Goal: Information Seeking & Learning: Check status

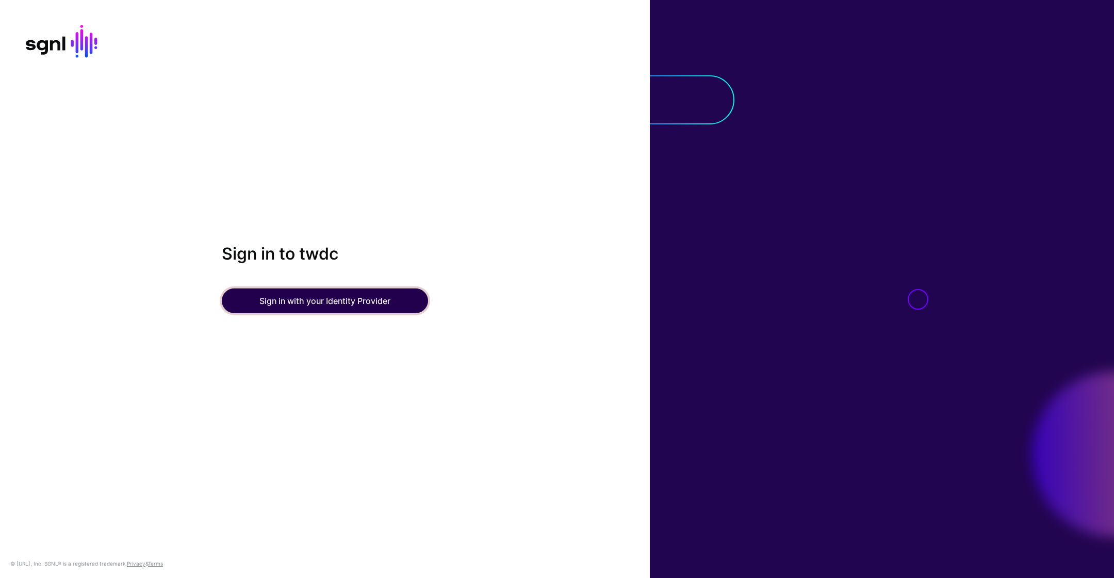
click at [335, 294] on button "Sign in with your Identity Provider" at bounding box center [325, 300] width 206 height 25
click at [388, 299] on button "Sign in with your Identity Provider" at bounding box center [325, 300] width 206 height 25
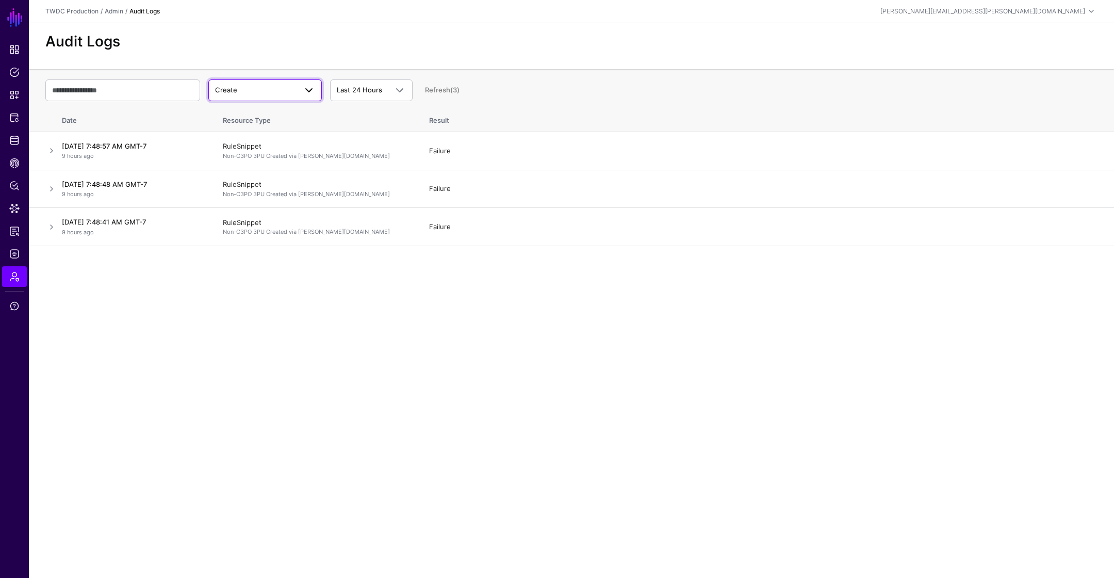
click at [291, 91] on span "Create" at bounding box center [255, 90] width 81 height 10
click at [233, 29] on div "Audit Logs" at bounding box center [571, 46] width 1085 height 46
click at [15, 249] on span "Logs" at bounding box center [14, 254] width 10 height 10
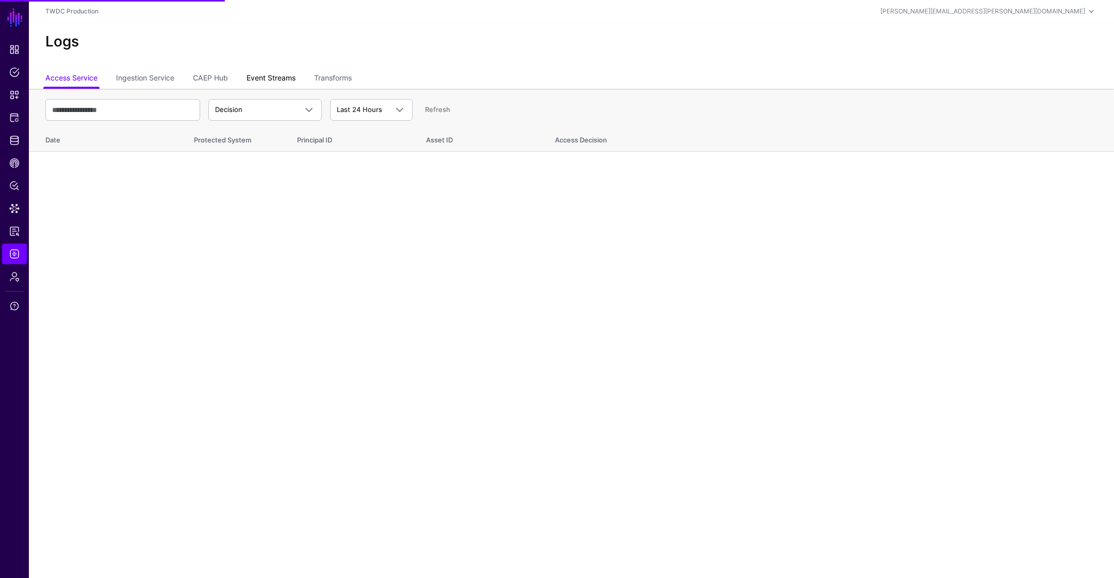
click at [260, 74] on link "Event Streams" at bounding box center [270, 79] width 49 height 20
click at [273, 112] on span "Event Received" at bounding box center [255, 110] width 81 height 10
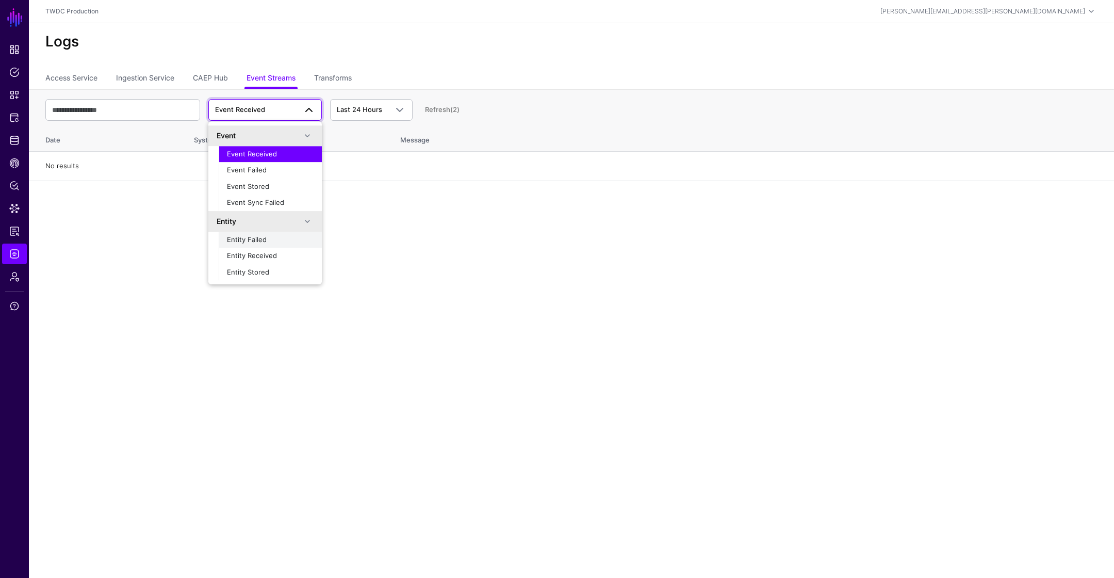
click at [263, 237] on span "Entity Failed" at bounding box center [247, 239] width 40 height 8
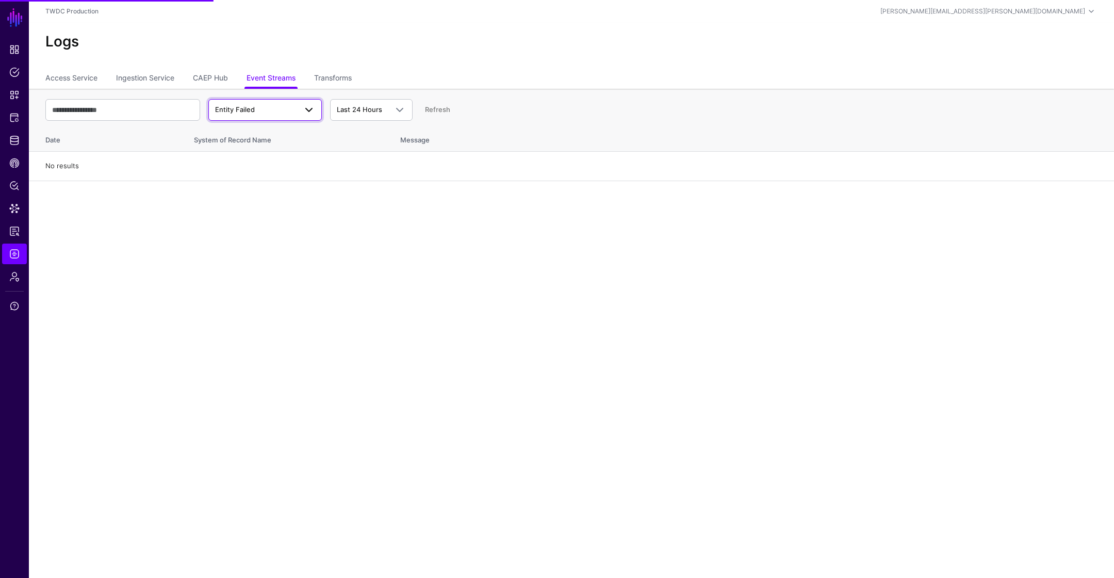
click at [270, 108] on span "Entity Failed" at bounding box center [255, 110] width 81 height 10
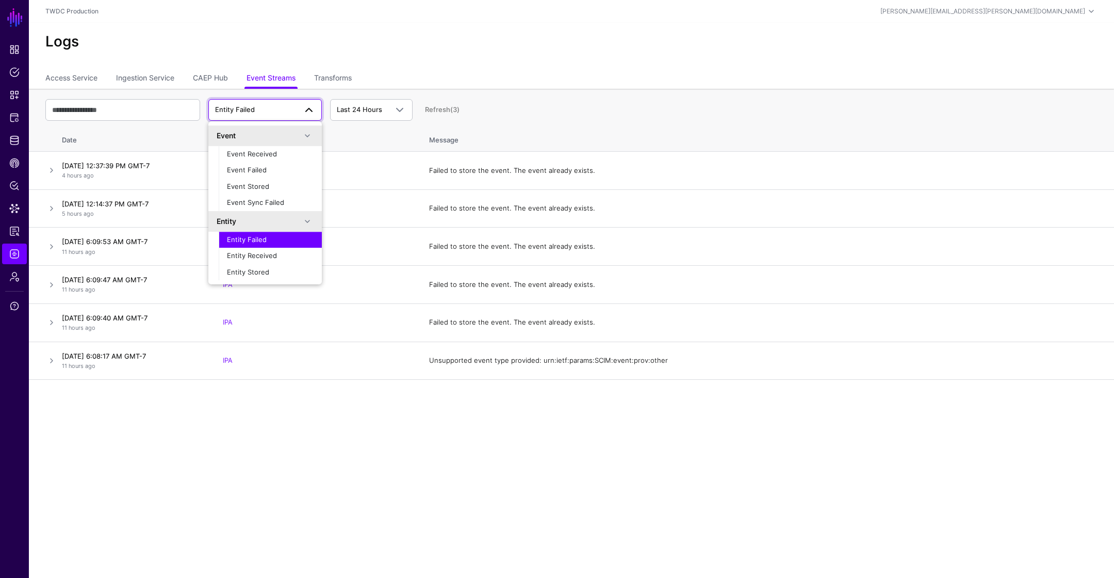
scroll to position [32, 0]
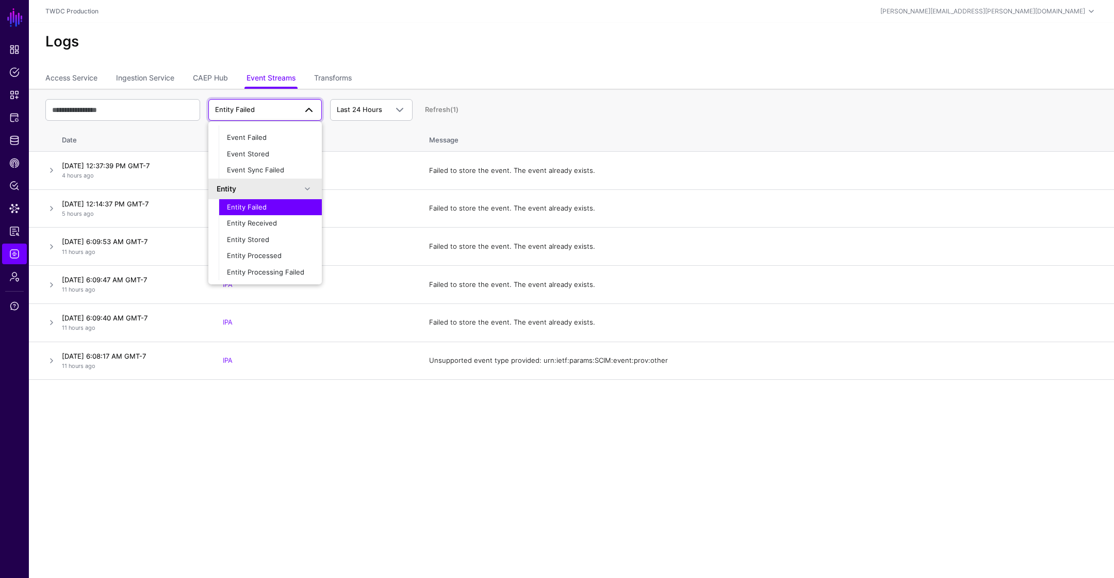
click at [521, 57] on div "Logs" at bounding box center [571, 46] width 1085 height 46
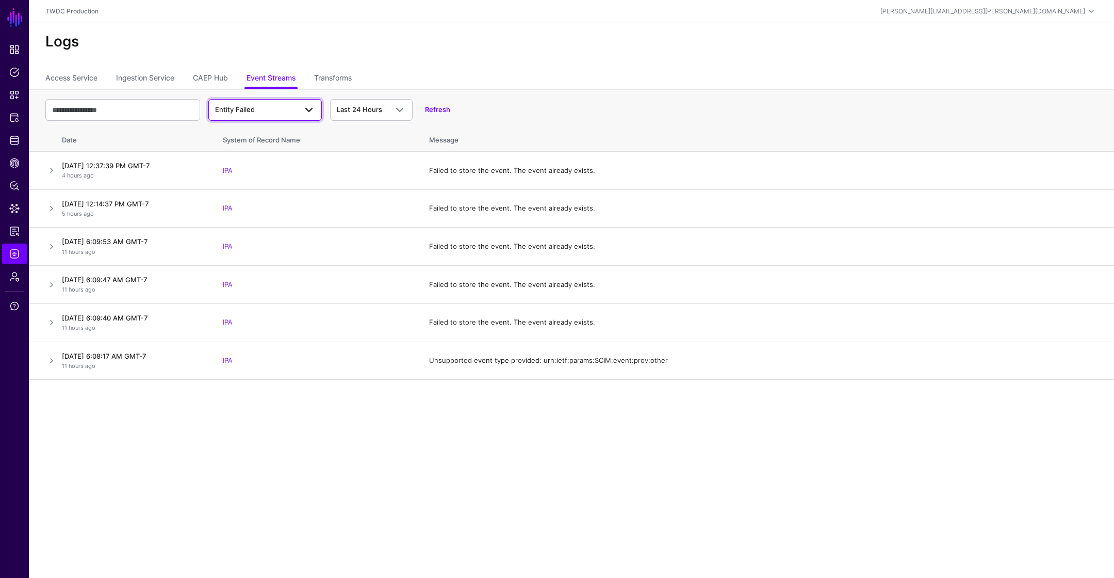
click at [287, 111] on span "Entity Failed" at bounding box center [255, 110] width 81 height 10
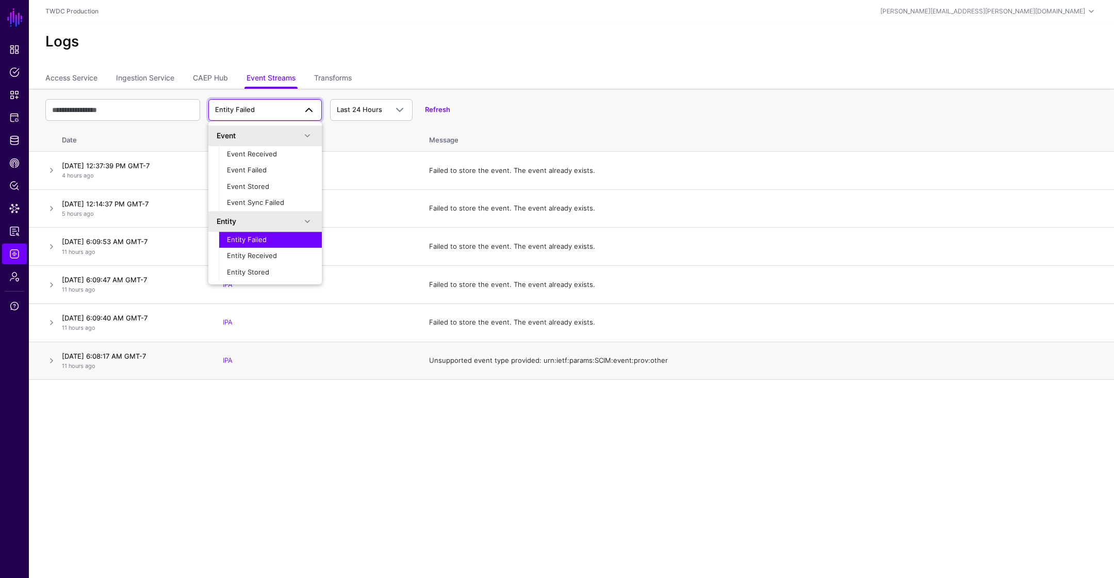
click at [504, 364] on td "Unsupported event type provided: urn:ietf:params:SCIM:event:prov:other" at bounding box center [766, 360] width 695 height 38
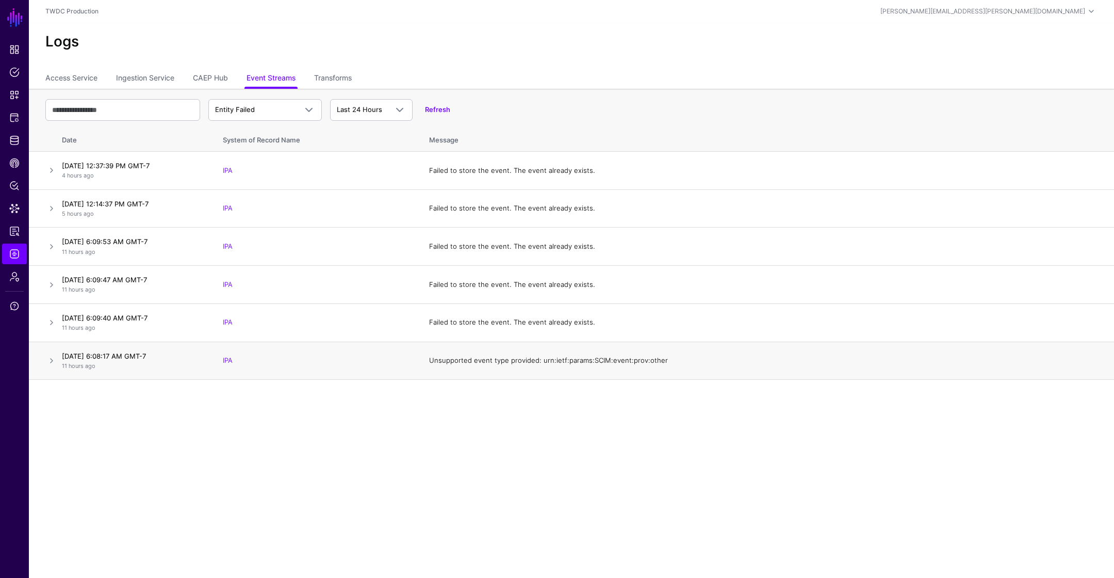
click at [510, 359] on td "Unsupported event type provided: urn:ietf:params:SCIM:event:prov:other" at bounding box center [766, 360] width 695 height 38
click at [299, 107] on span at bounding box center [305, 110] width 19 height 12
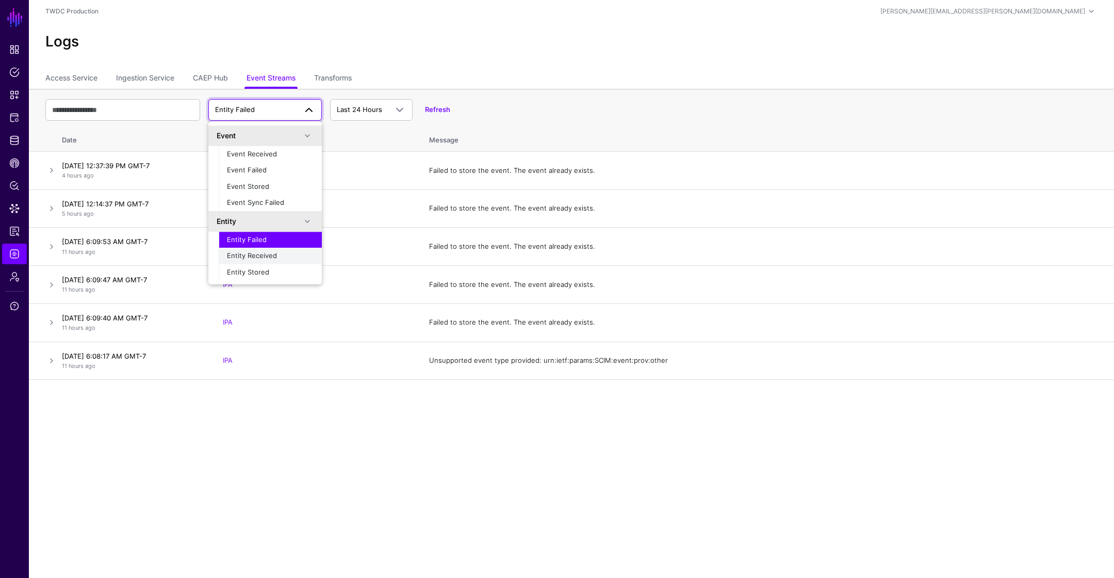
click at [281, 257] on div "Entity Received" at bounding box center [270, 256] width 87 height 10
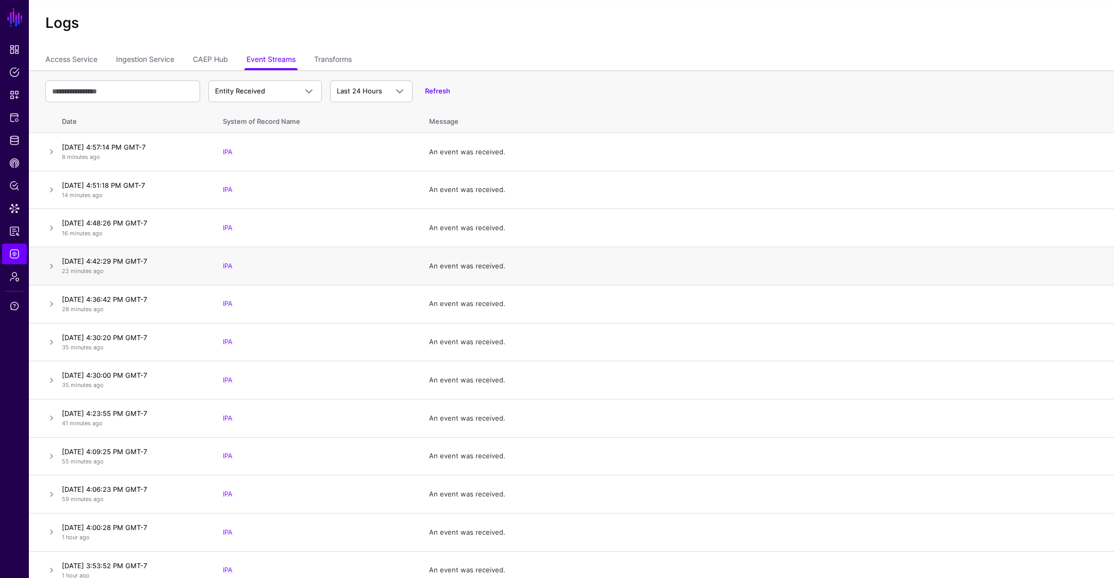
scroll to position [14, 0]
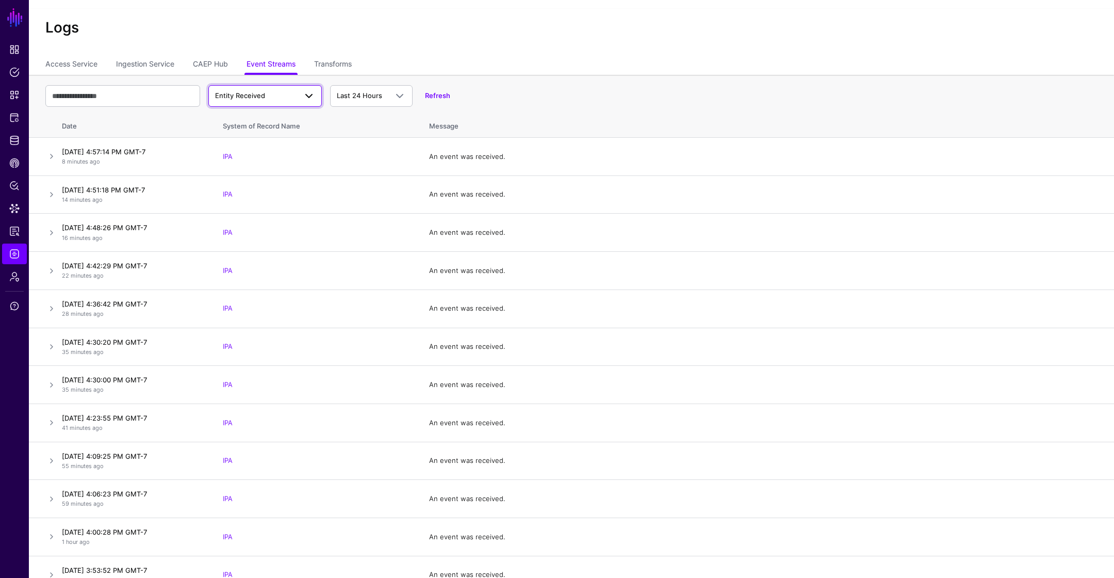
click at [250, 96] on span "Entity Received" at bounding box center [240, 95] width 50 height 8
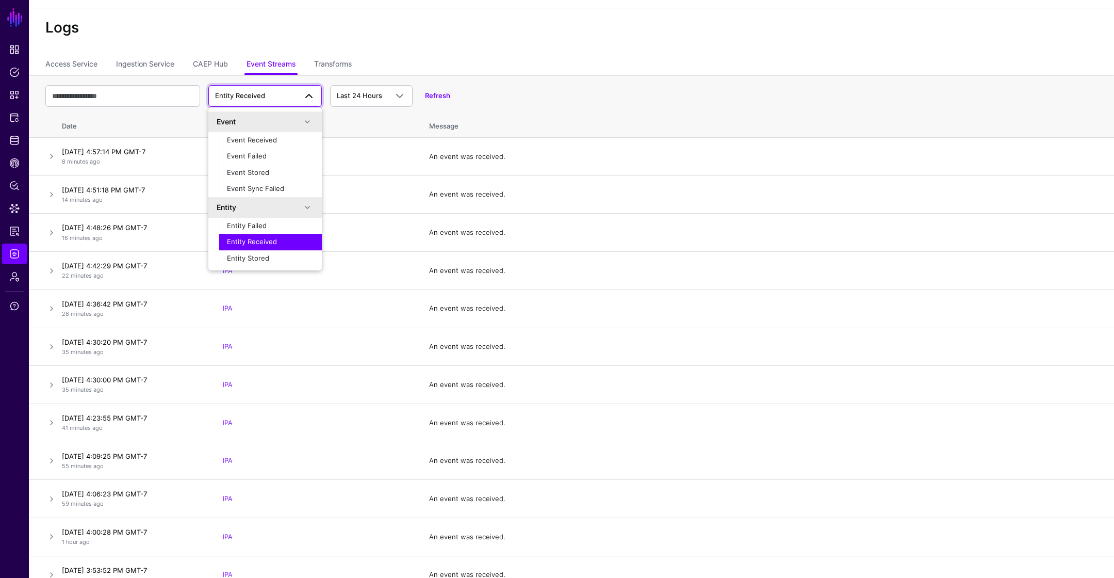
scroll to position [32, 0]
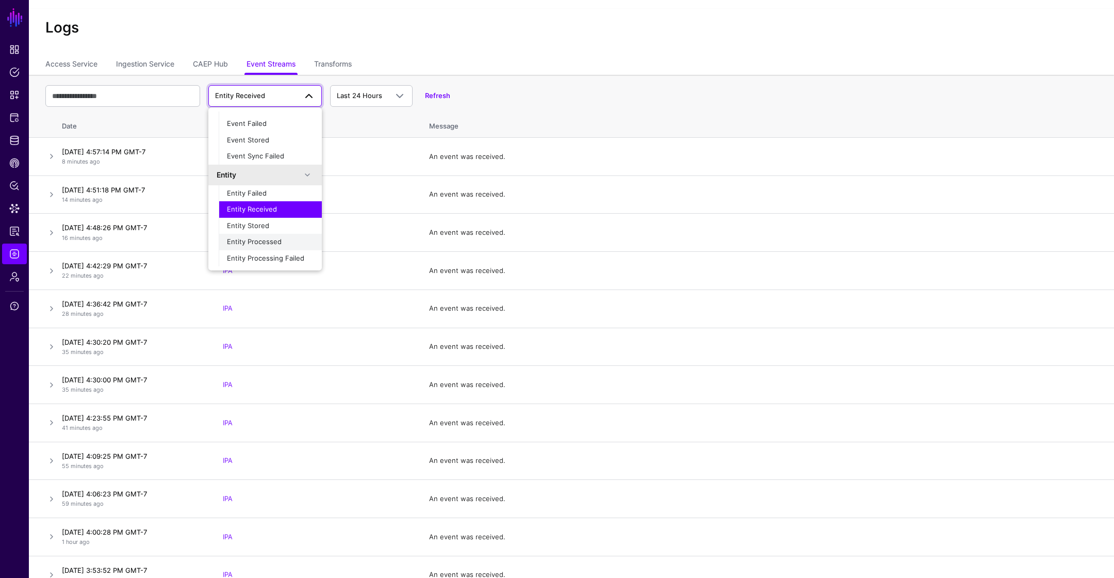
click at [269, 246] on div "Entity Processed" at bounding box center [270, 242] width 87 height 10
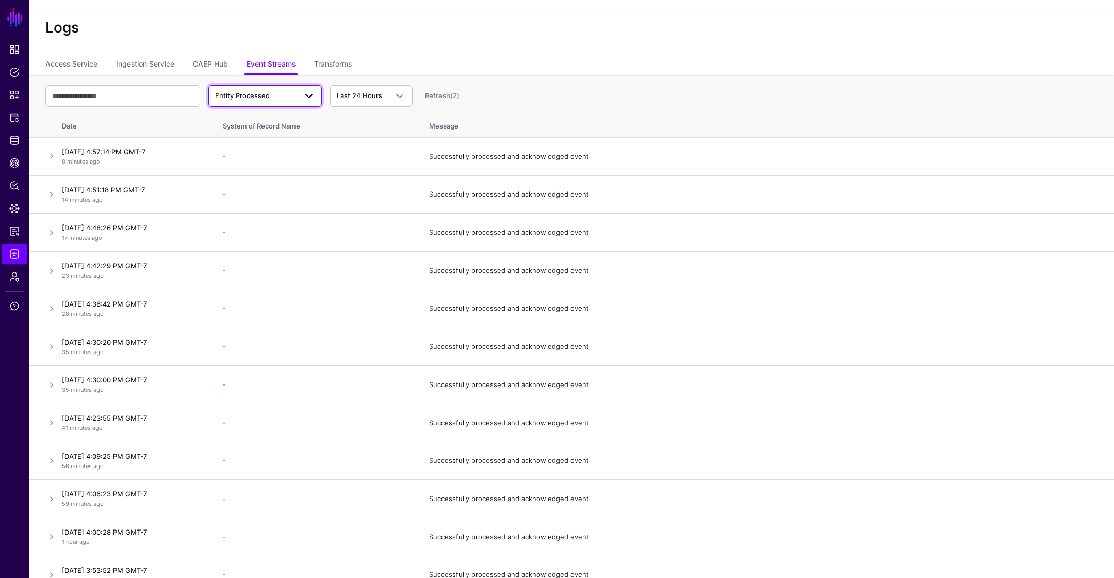
click at [274, 94] on span "Entity Processed" at bounding box center [255, 96] width 81 height 10
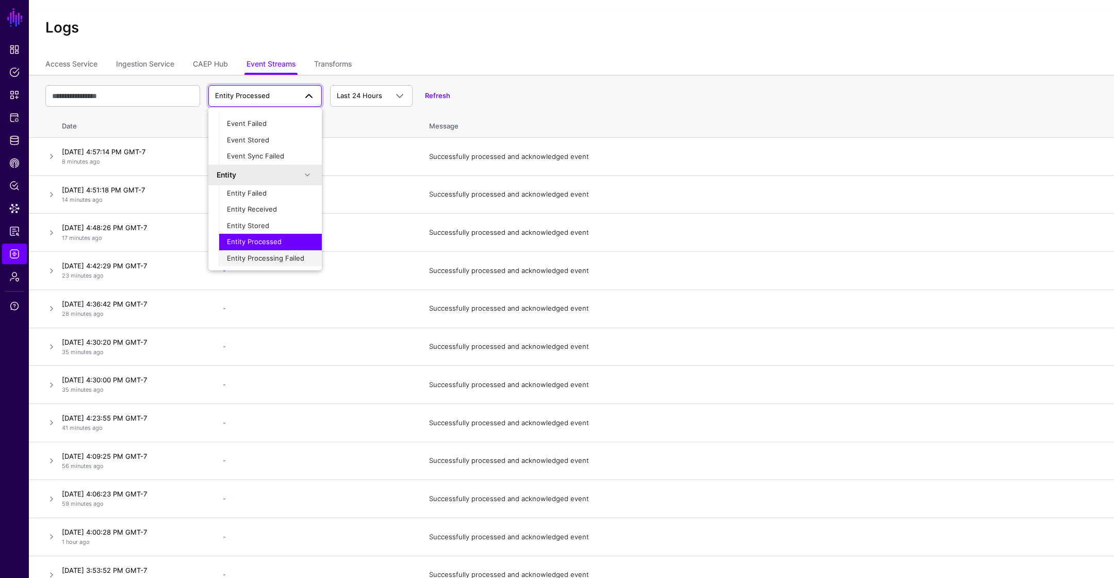
click at [281, 257] on span "Entity Processing Failed" at bounding box center [265, 258] width 77 height 8
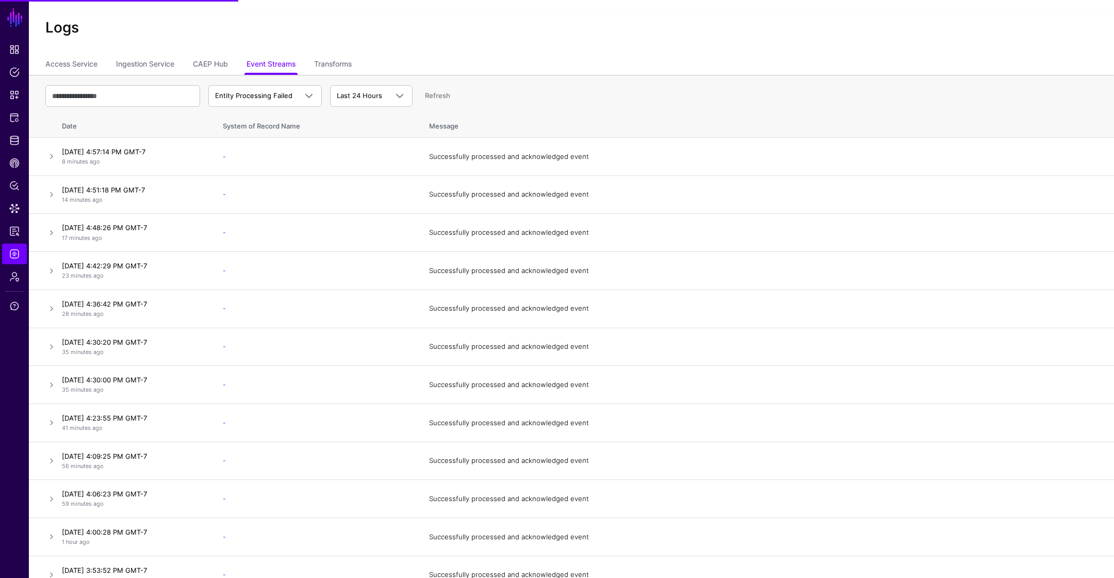
scroll to position [0, 0]
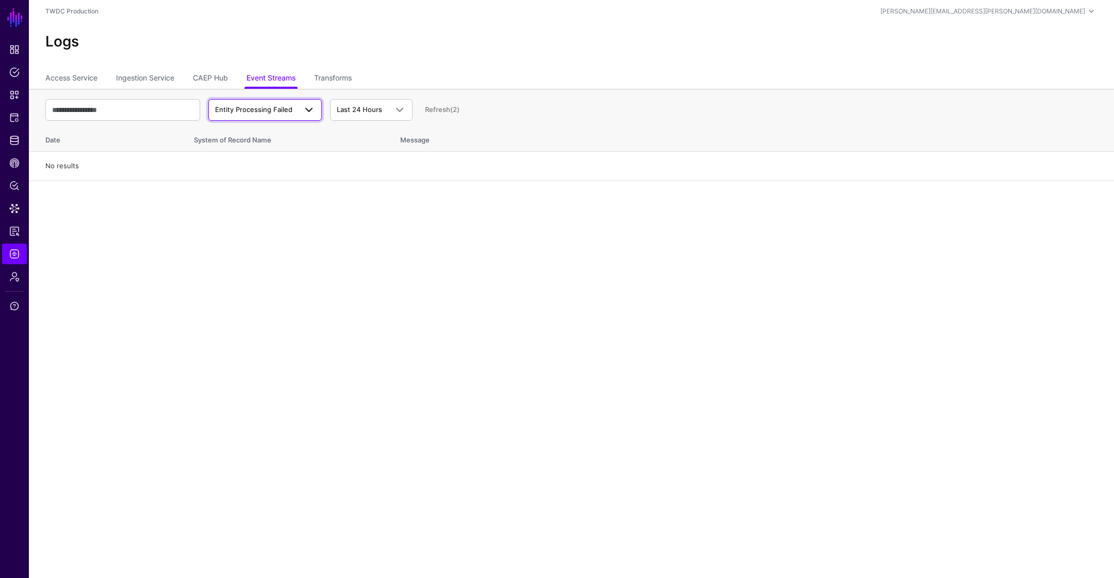
click at [256, 113] on span "Entity Processing Failed" at bounding box center [253, 109] width 77 height 8
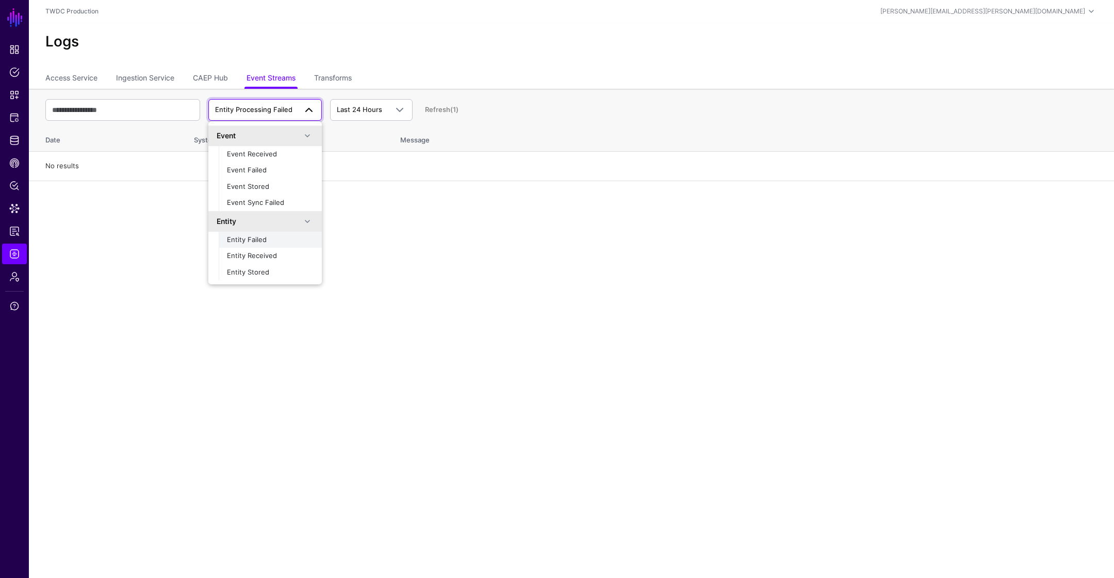
click at [268, 236] on div "Entity Failed" at bounding box center [270, 240] width 87 height 10
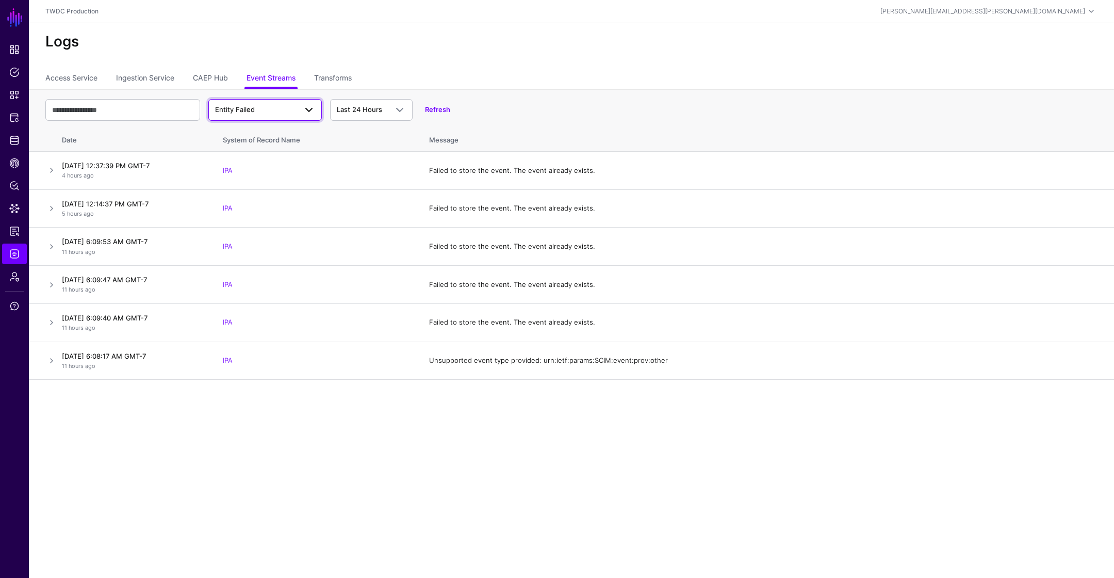
click at [276, 114] on span "Entity Failed" at bounding box center [255, 110] width 81 height 10
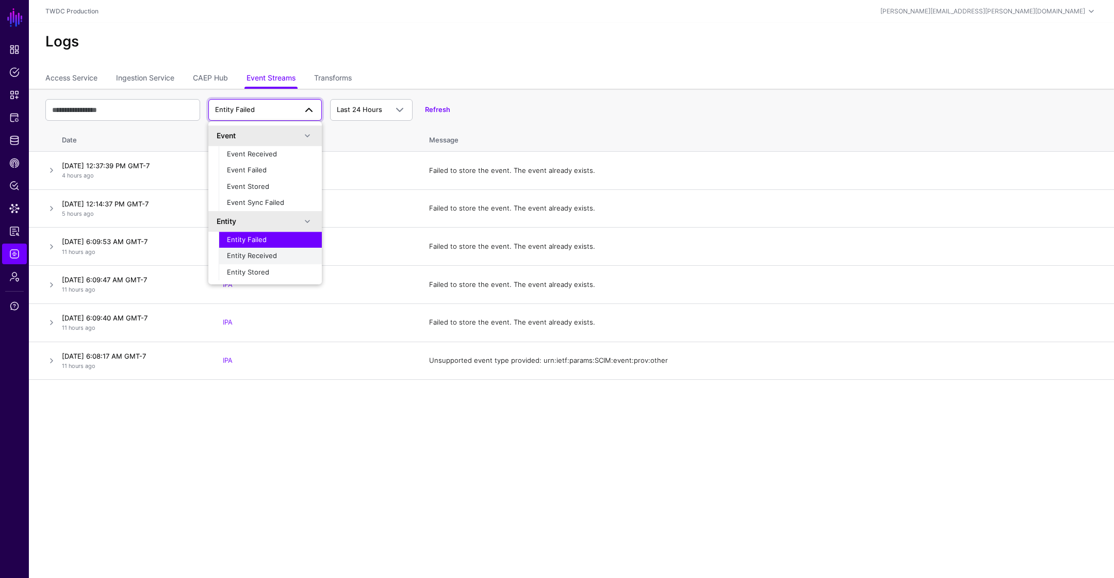
scroll to position [32, 0]
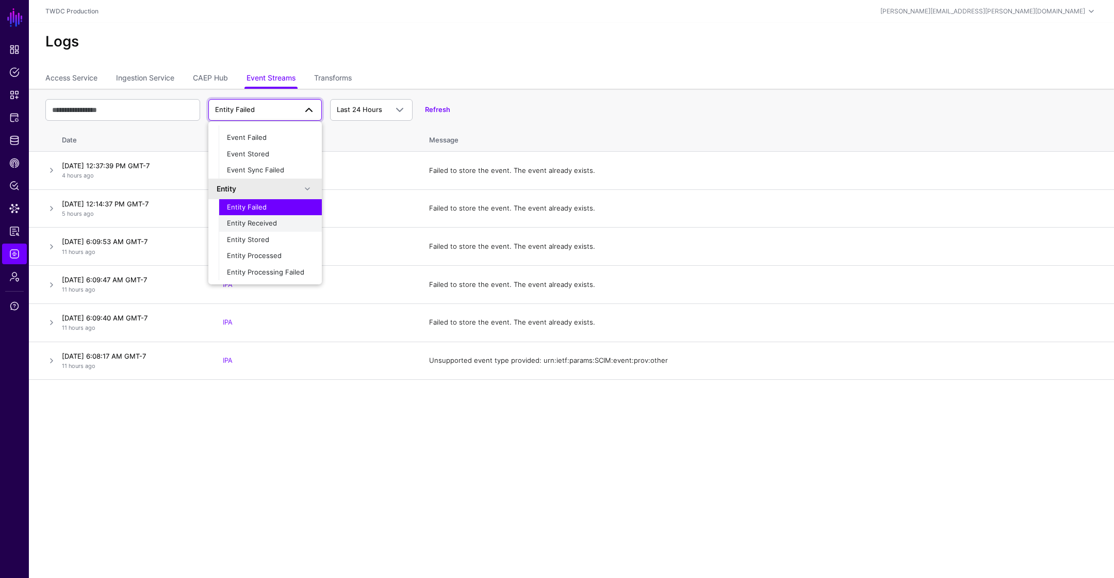
click at [274, 223] on span "Entity Received" at bounding box center [252, 223] width 50 height 8
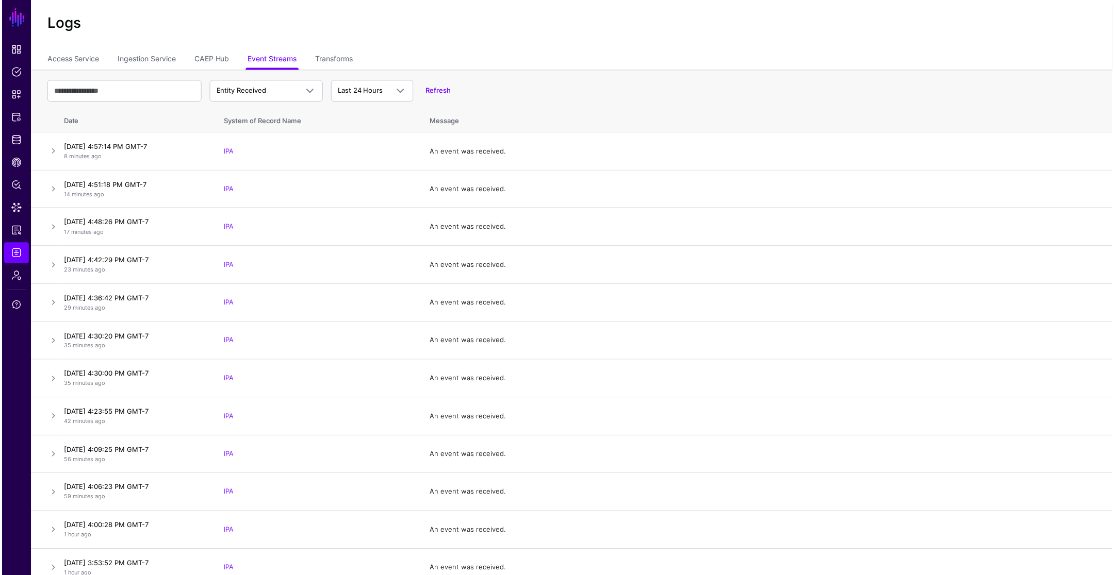
scroll to position [23, 0]
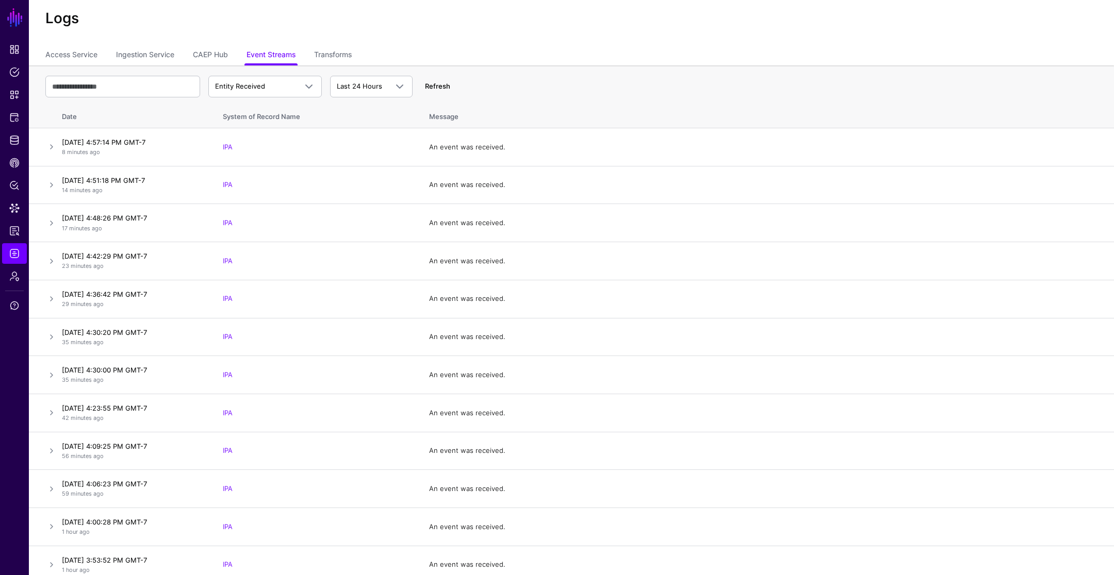
click at [436, 87] on link "Refresh" at bounding box center [437, 86] width 25 height 8
click at [259, 85] on span "Entity Received" at bounding box center [240, 86] width 50 height 8
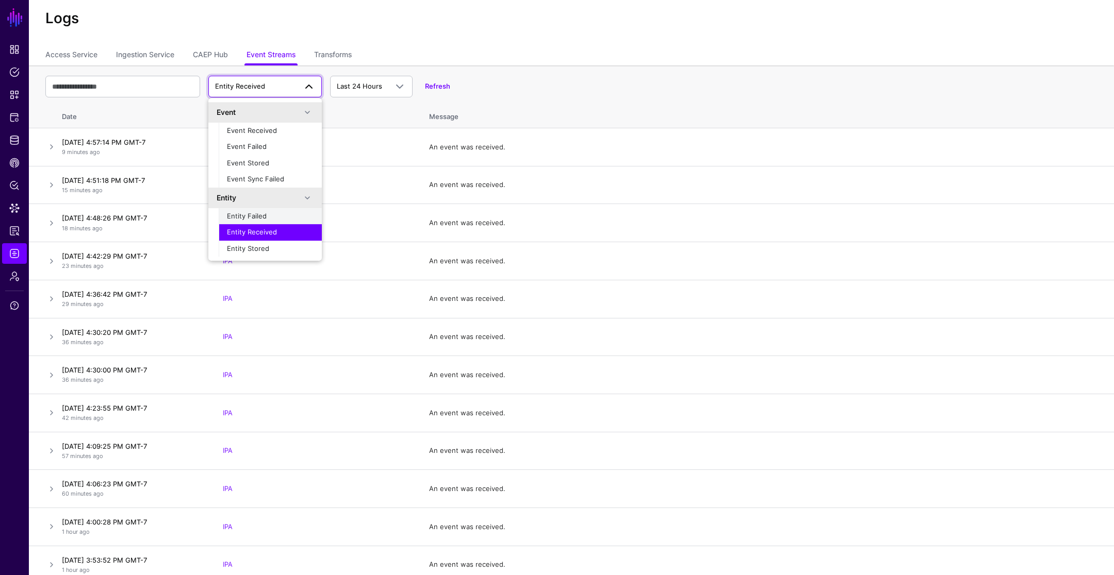
click at [260, 218] on span "Entity Failed" at bounding box center [247, 216] width 40 height 8
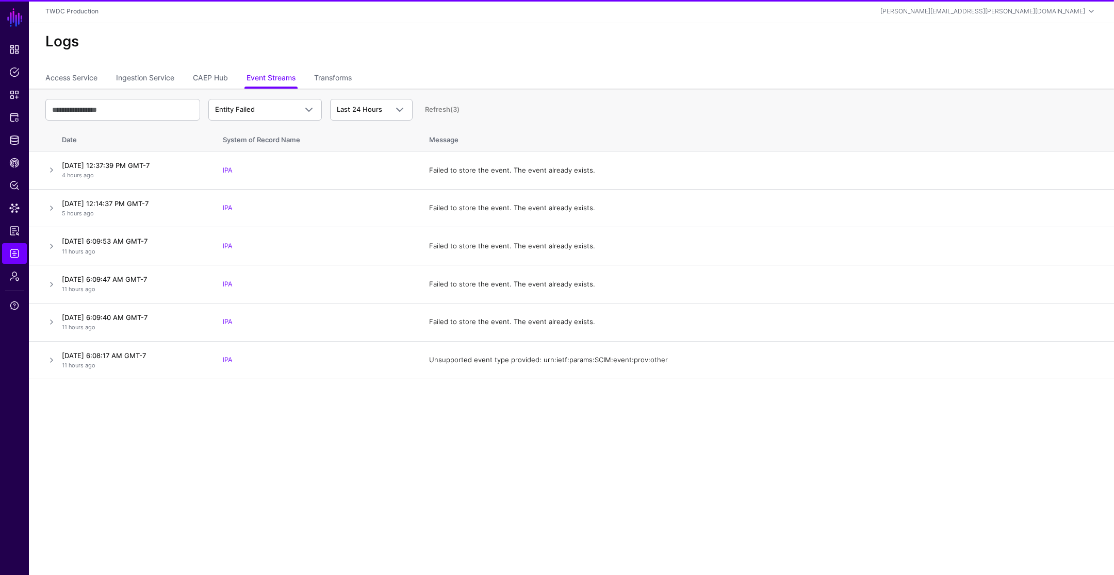
scroll to position [0, 0]
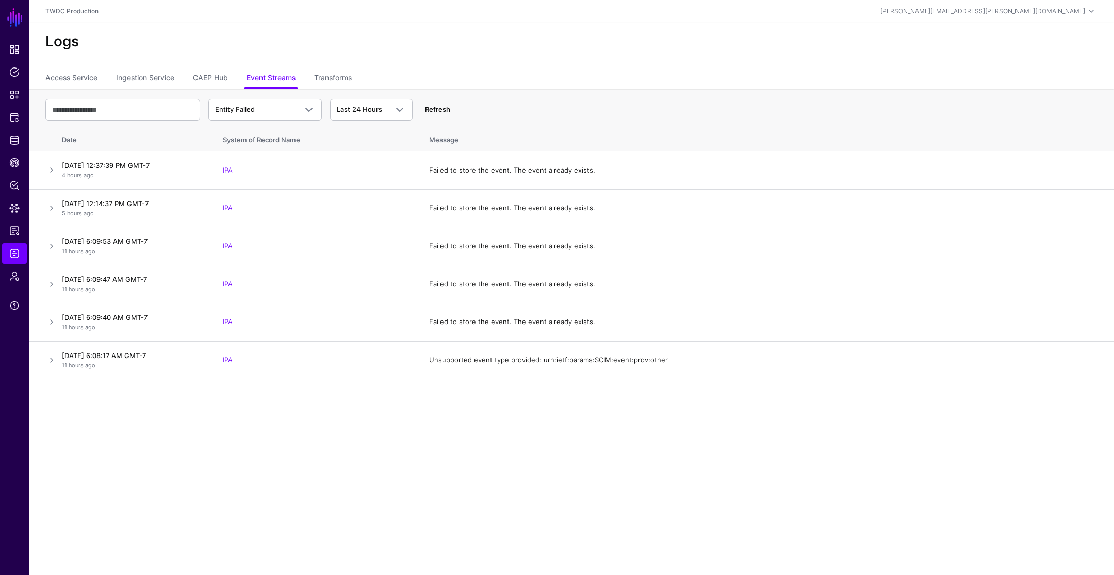
click at [443, 109] on link "Refresh" at bounding box center [437, 109] width 25 height 8
click at [431, 108] on link "Refresh" at bounding box center [437, 109] width 25 height 8
click at [275, 110] on span "Entity Failed" at bounding box center [255, 110] width 81 height 10
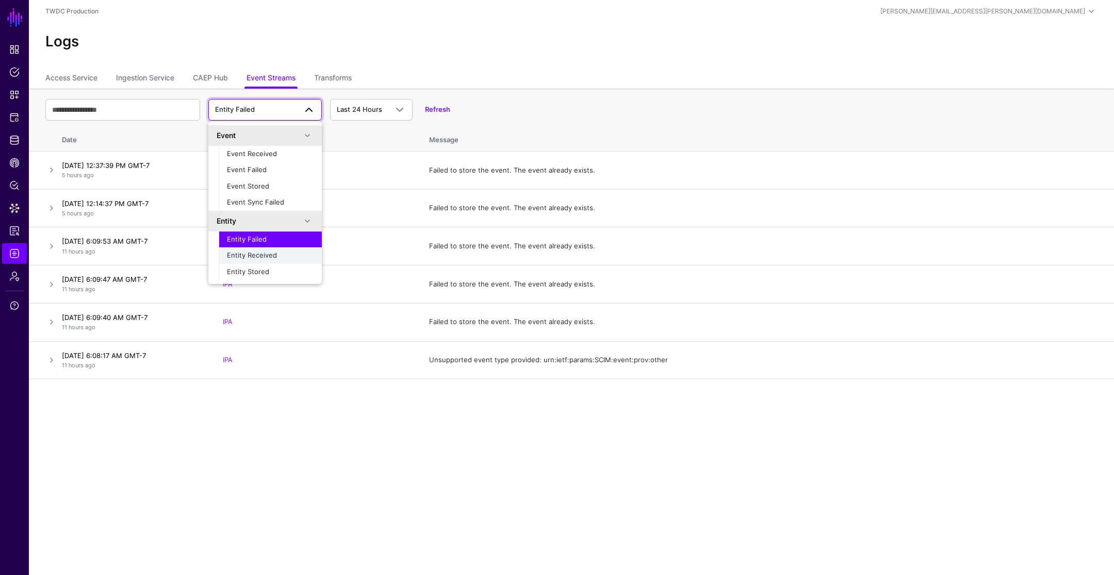
click at [273, 253] on span "Entity Received" at bounding box center [252, 255] width 50 height 8
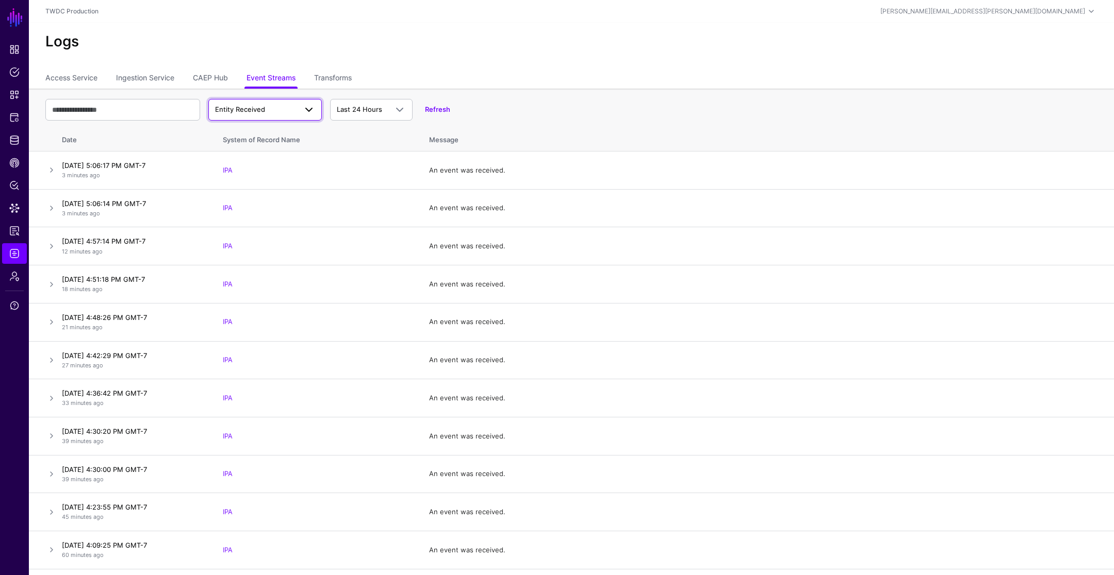
click at [278, 109] on span "Entity Received" at bounding box center [255, 110] width 81 height 10
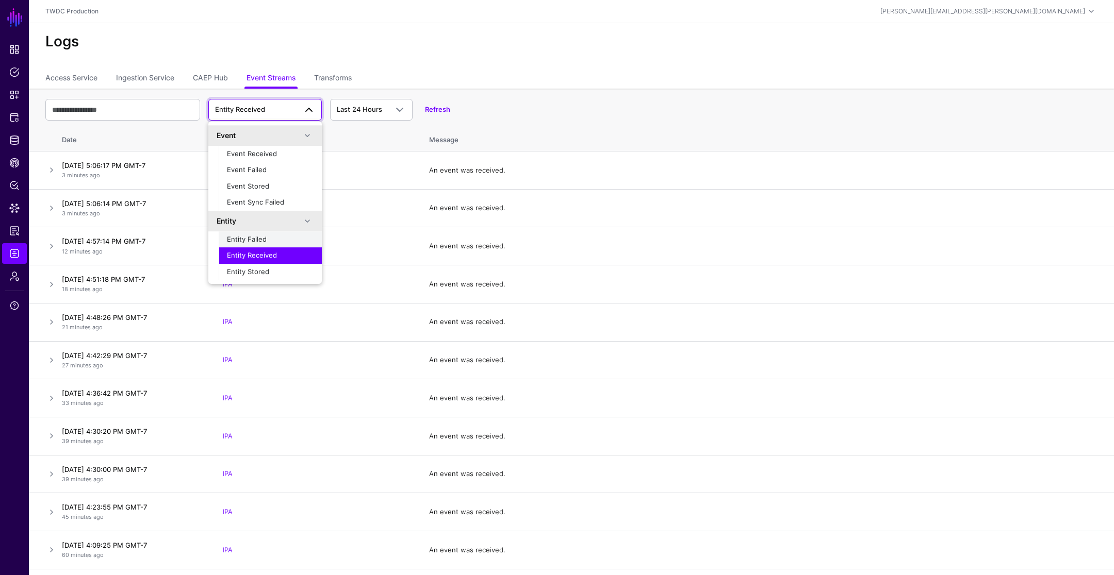
scroll to position [32, 0]
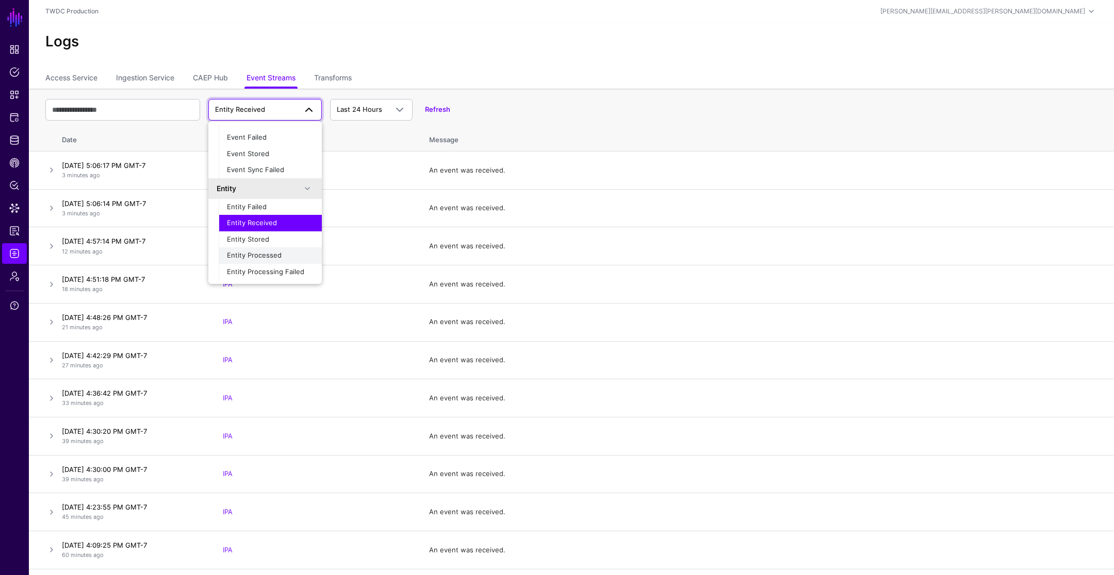
click at [278, 252] on span "Entity Processed" at bounding box center [254, 255] width 55 height 8
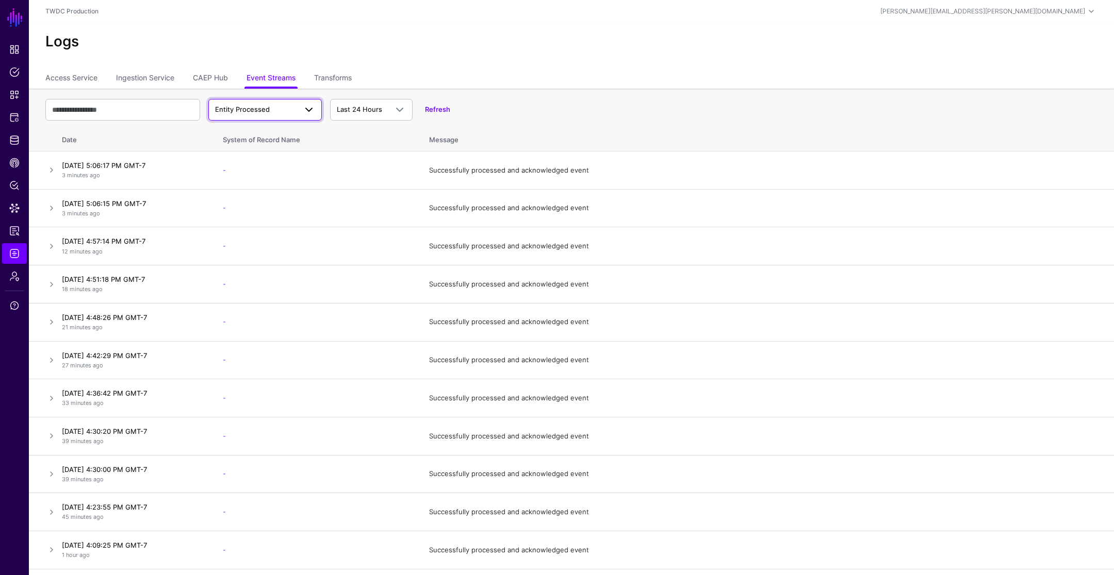
click at [254, 108] on span "Entity Processed" at bounding box center [242, 109] width 55 height 8
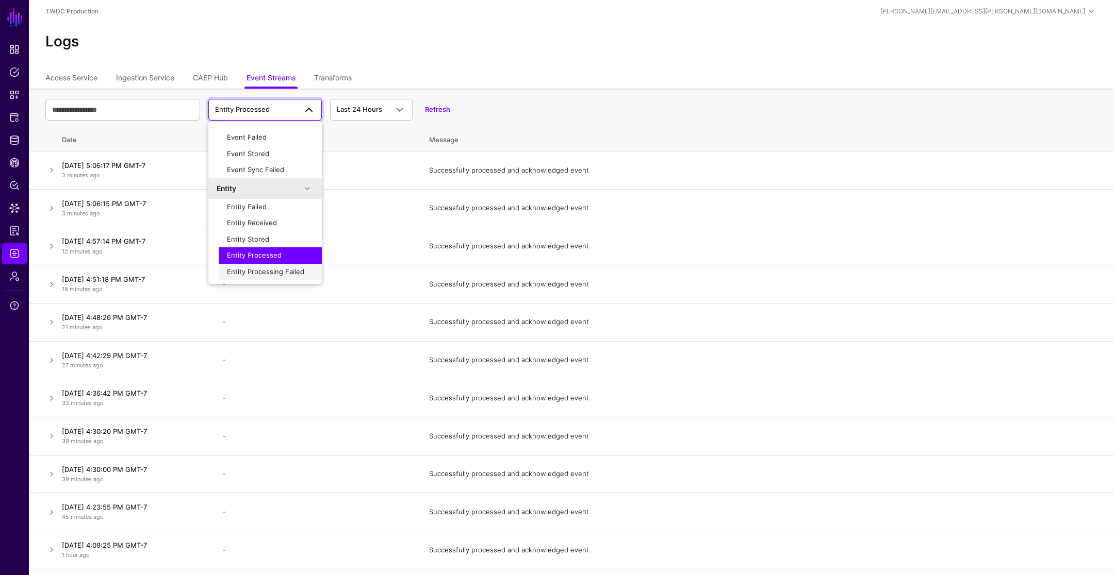
click at [274, 274] on span "Entity Processing Failed" at bounding box center [265, 272] width 77 height 8
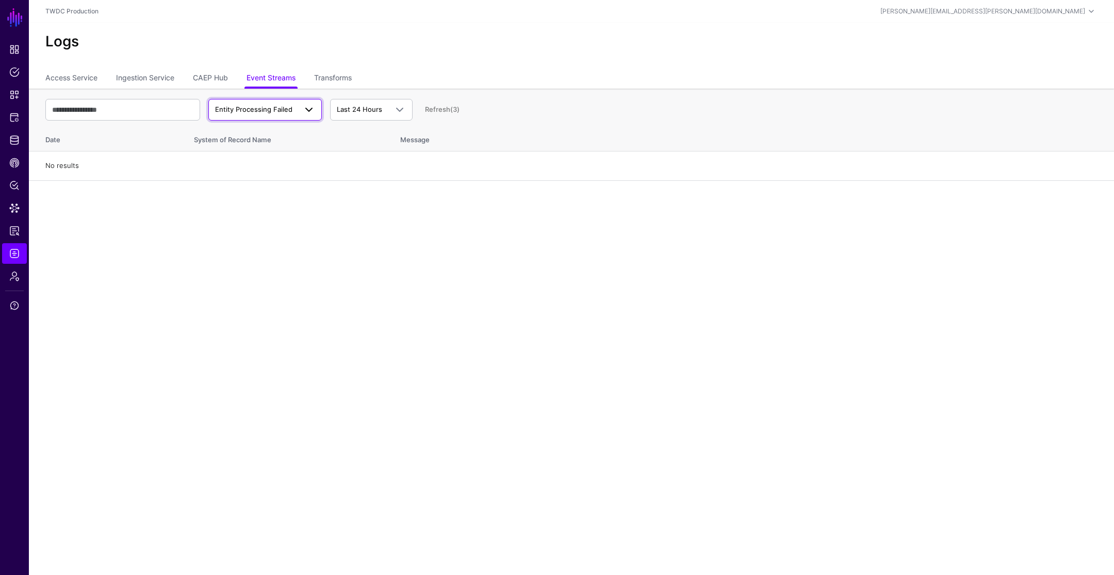
click at [261, 111] on span "Entity Processing Failed" at bounding box center [253, 109] width 77 height 8
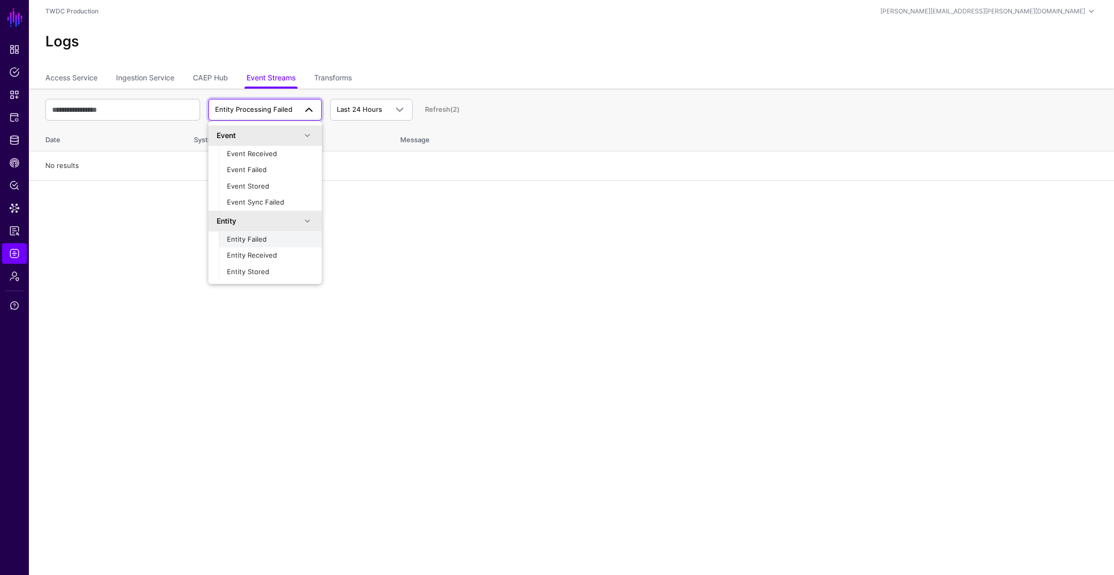
click at [272, 244] on div "Entity Failed" at bounding box center [270, 240] width 87 height 10
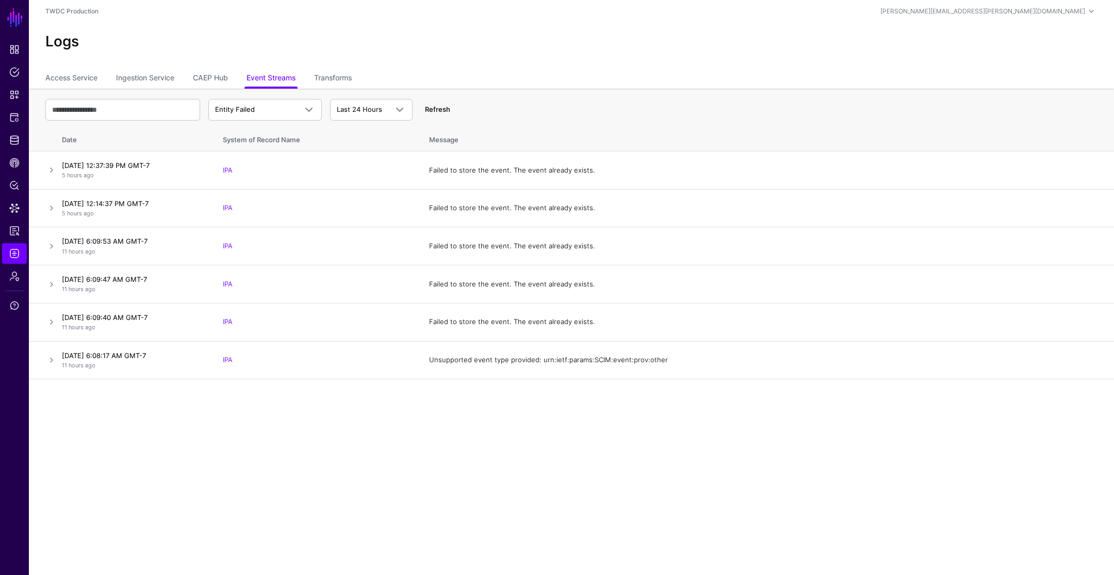
click at [435, 107] on link "Refresh" at bounding box center [437, 109] width 25 height 8
click at [436, 107] on link "Refresh" at bounding box center [437, 109] width 25 height 8
click at [262, 110] on span "Entity Failed" at bounding box center [255, 110] width 81 height 10
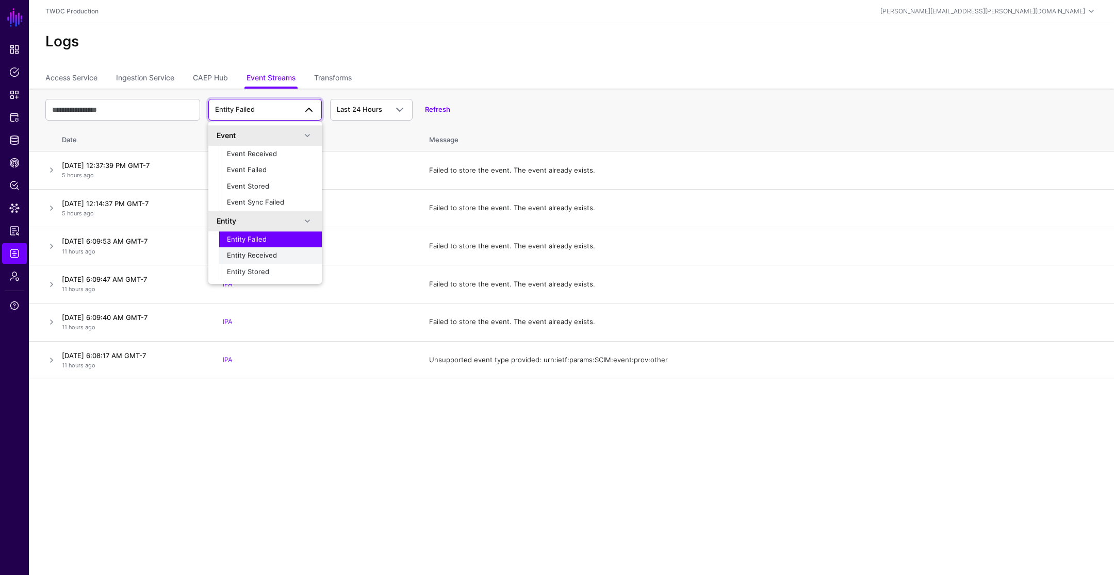
click at [260, 254] on span "Entity Received" at bounding box center [252, 255] width 50 height 8
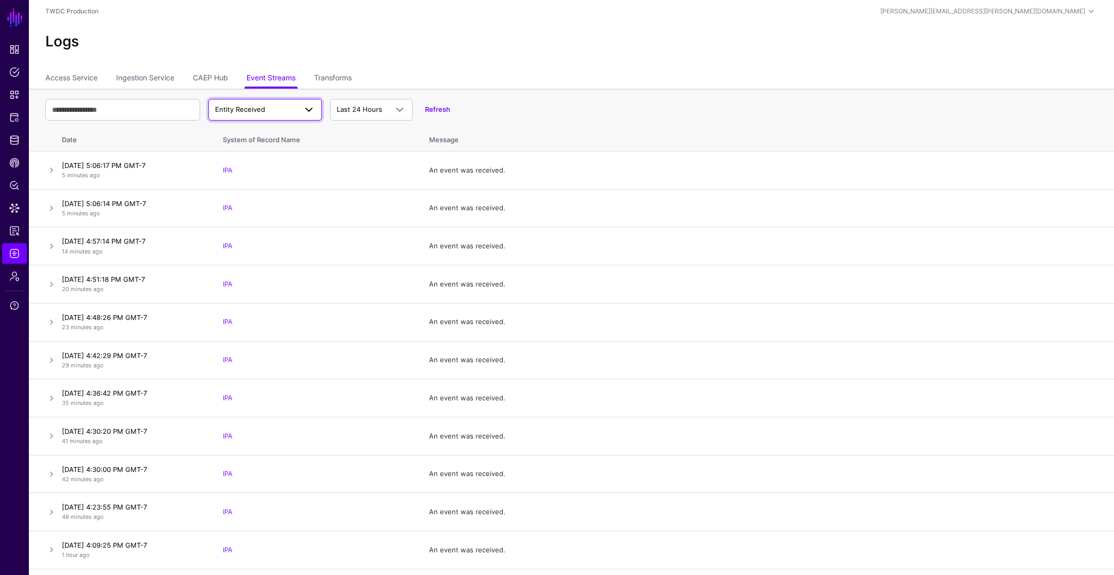
click at [253, 106] on span "Entity Received" at bounding box center [240, 109] width 50 height 8
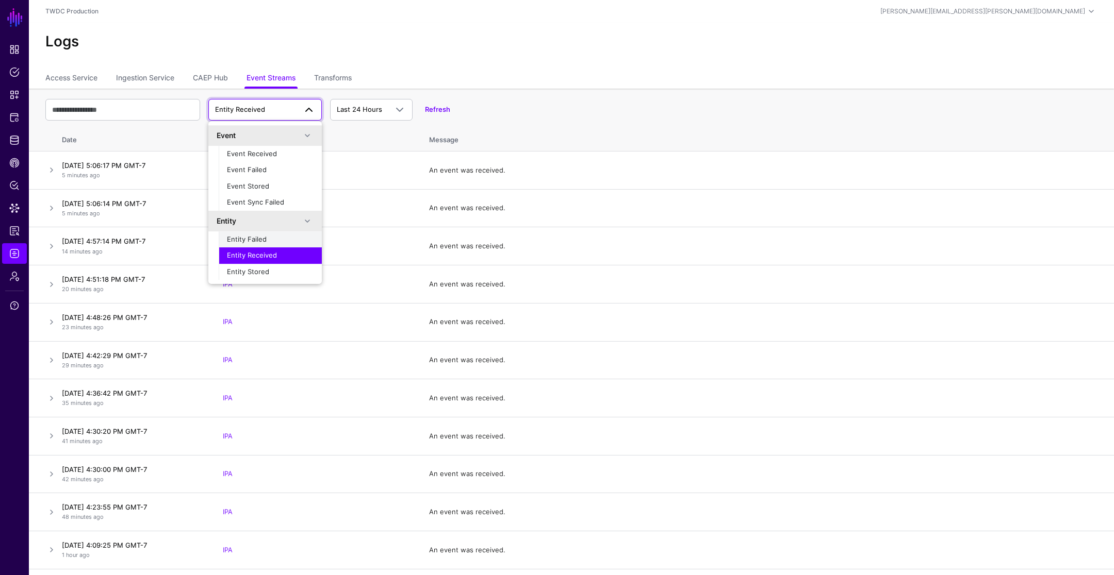
click at [267, 238] on div "Entity Failed" at bounding box center [270, 240] width 87 height 10
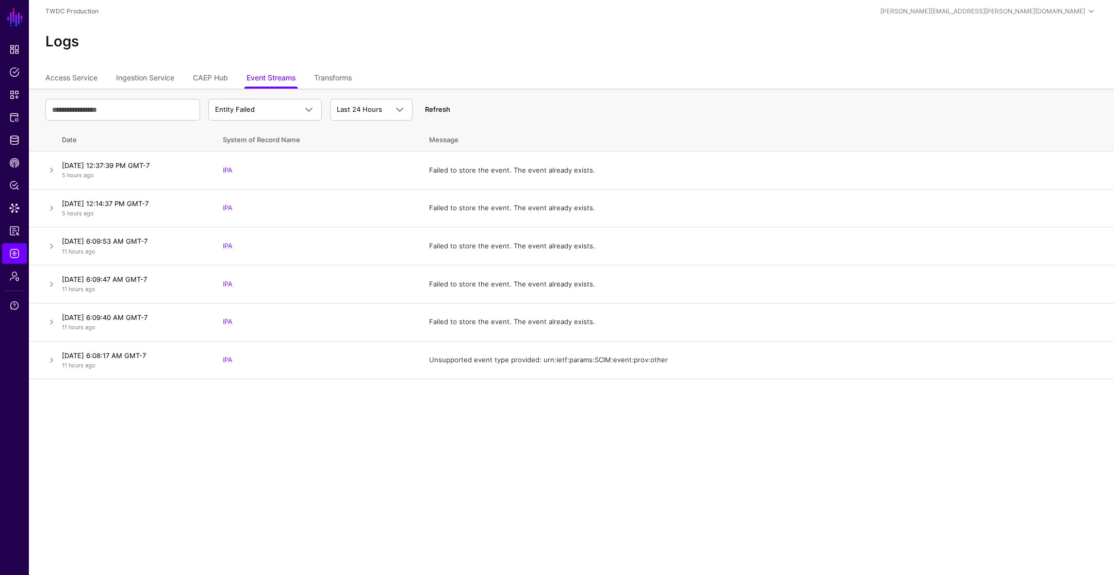
click at [442, 108] on link "Refresh" at bounding box center [437, 109] width 25 height 8
click at [443, 108] on link "Refresh" at bounding box center [437, 109] width 25 height 8
click at [441, 111] on link "Refresh" at bounding box center [437, 109] width 25 height 8
click at [438, 112] on link "Refresh" at bounding box center [437, 109] width 25 height 8
click at [436, 108] on link "Refresh" at bounding box center [437, 109] width 25 height 8
